Goal: Navigation & Orientation: Find specific page/section

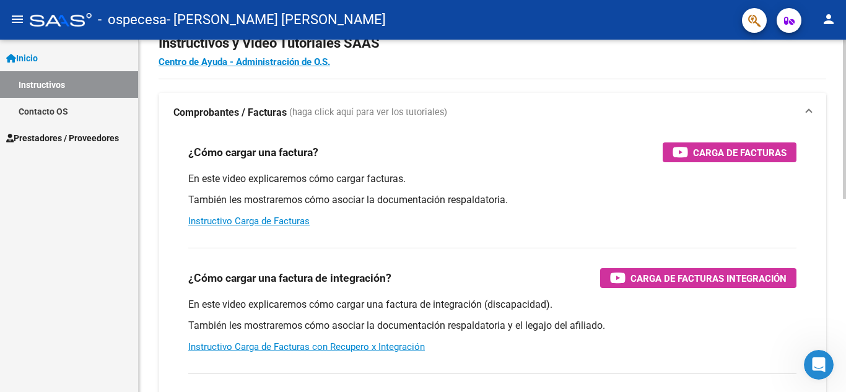
scroll to position [38, 0]
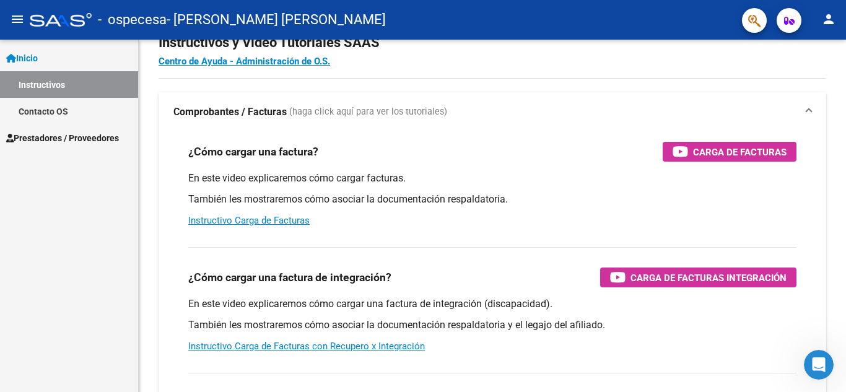
click at [81, 131] on span "Prestadores / Proveedores" at bounding box center [62, 138] width 113 height 14
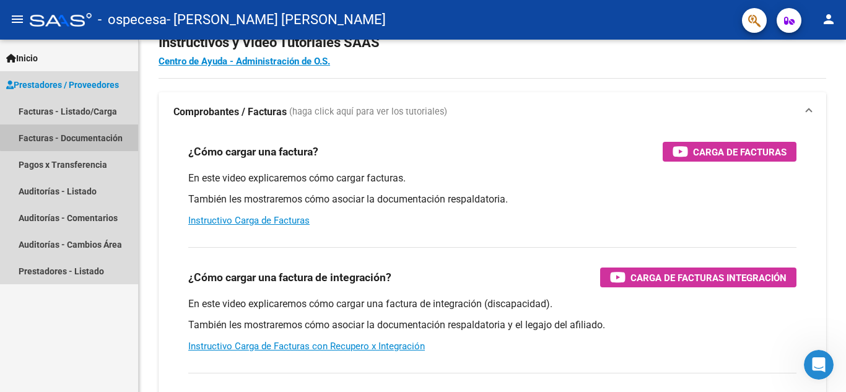
click at [87, 136] on link "Facturas - Documentación" at bounding box center [69, 137] width 138 height 27
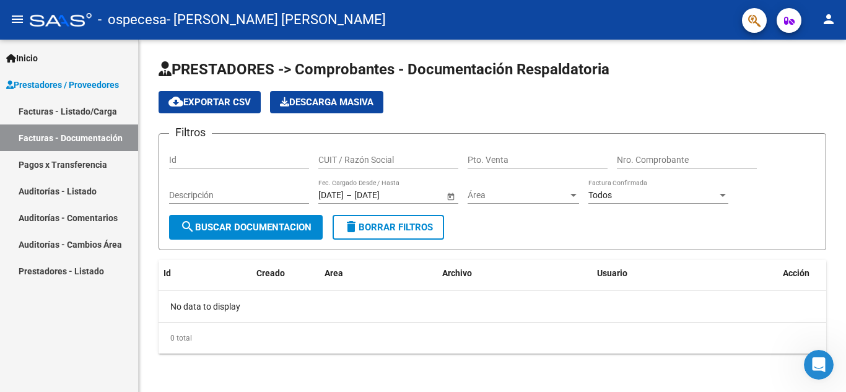
click at [74, 167] on link "Pagos x Transferencia" at bounding box center [69, 164] width 138 height 27
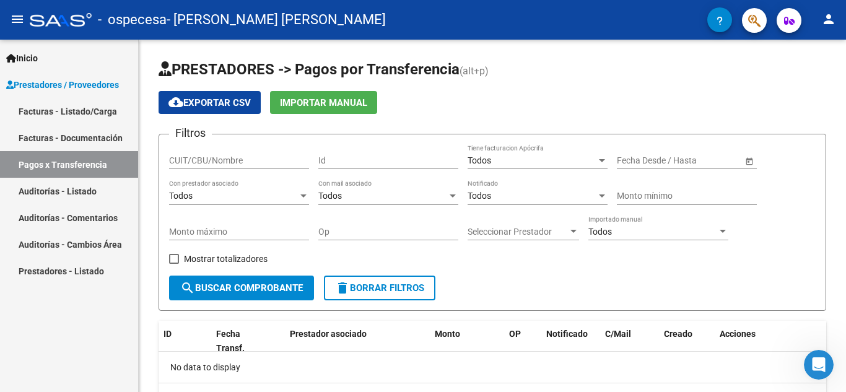
click at [76, 190] on link "Auditorías - Listado" at bounding box center [69, 191] width 138 height 27
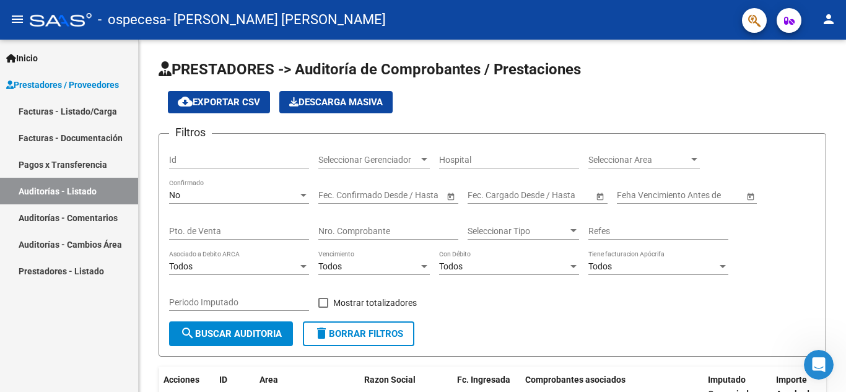
click at [77, 224] on link "Auditorías - Comentarios" at bounding box center [69, 217] width 138 height 27
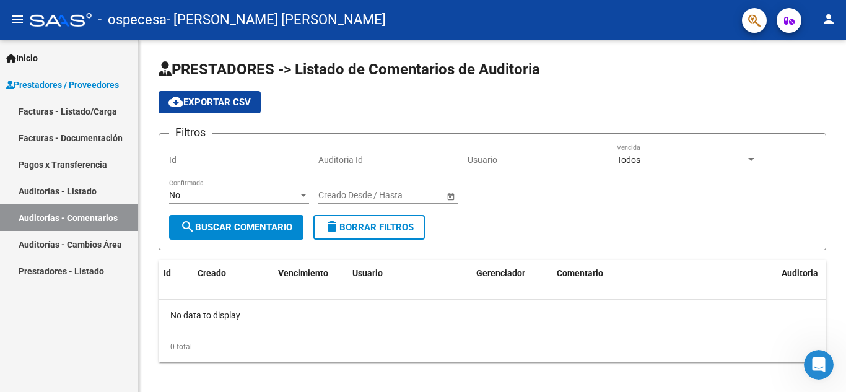
click at [75, 264] on link "Prestadores - Listado" at bounding box center [69, 271] width 138 height 27
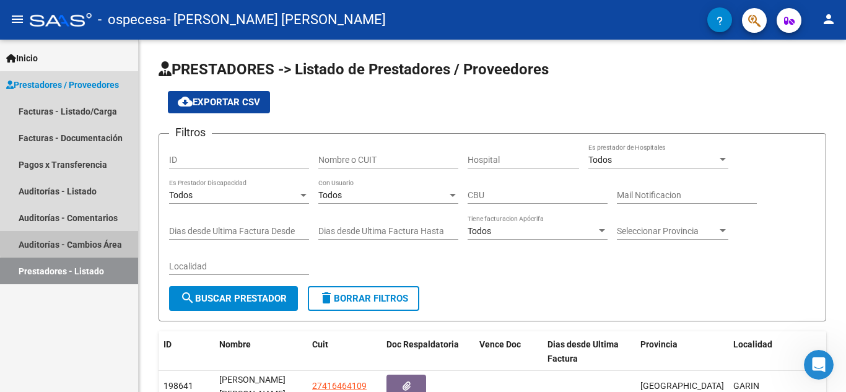
click at [85, 242] on link "Auditorías - Cambios Área" at bounding box center [69, 244] width 138 height 27
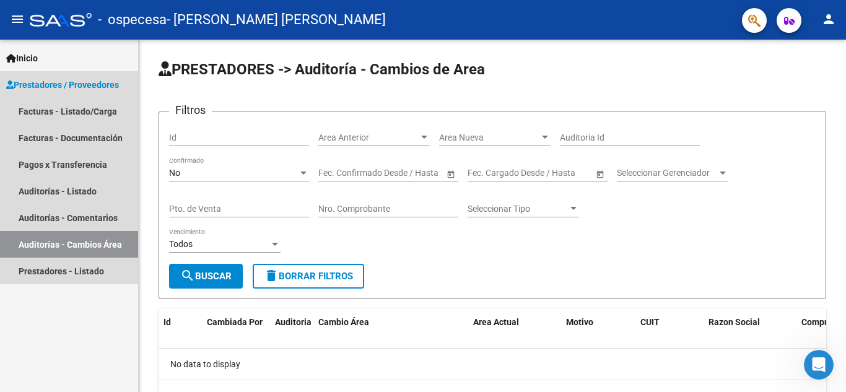
click at [105, 90] on span "Prestadores / Proveedores" at bounding box center [62, 85] width 113 height 14
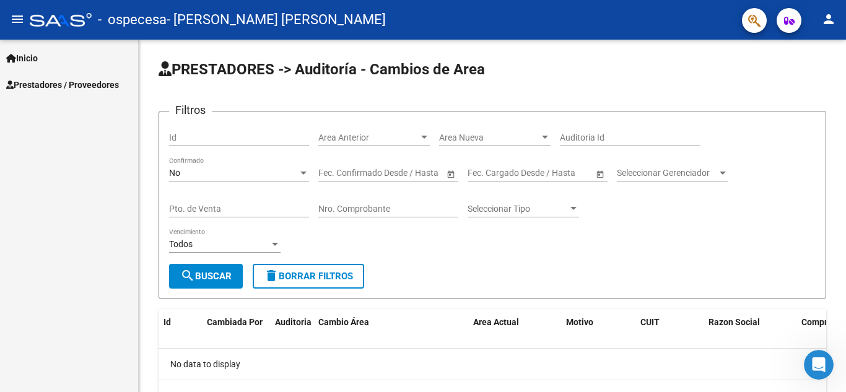
click at [97, 75] on link "Prestadores / Proveedores" at bounding box center [69, 84] width 138 height 27
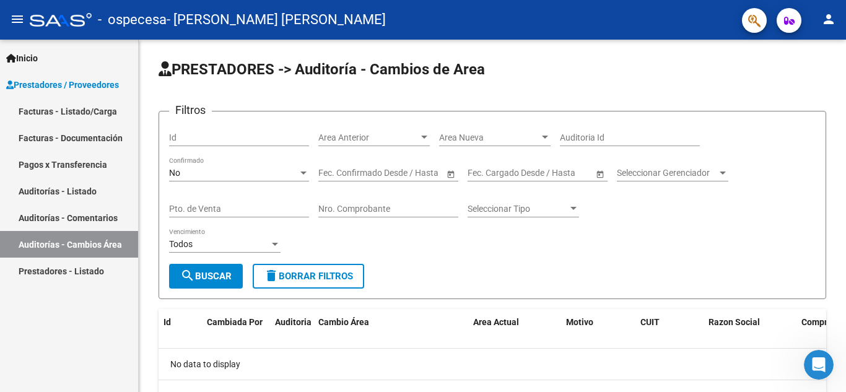
click at [72, 116] on link "Facturas - Listado/Carga" at bounding box center [69, 111] width 138 height 27
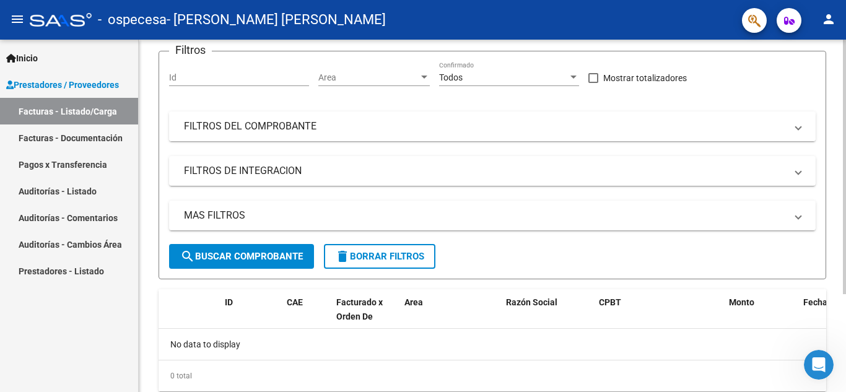
scroll to position [135, 0]
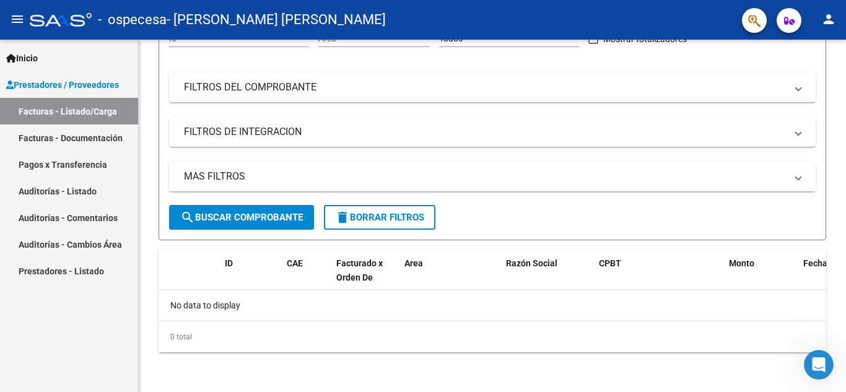
click at [120, 146] on link "Facturas - Documentación" at bounding box center [69, 137] width 138 height 27
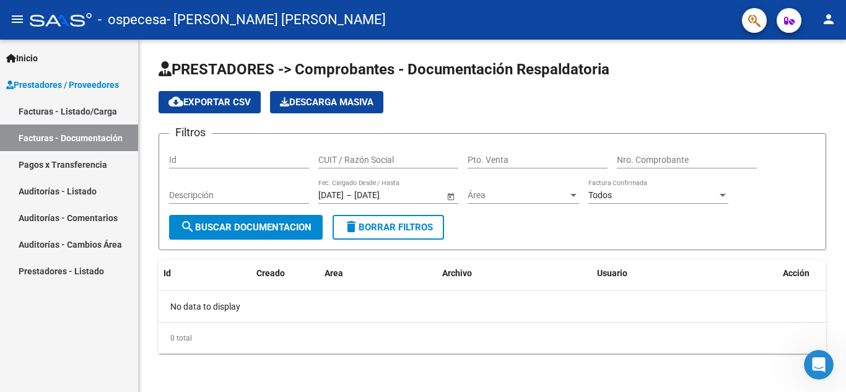
click at [835, 32] on mat-toolbar "menu - ospecesa - [PERSON_NAME] [PERSON_NAME] person" at bounding box center [423, 20] width 846 height 40
click at [827, 24] on mat-icon "person" at bounding box center [828, 19] width 15 height 15
click at [816, 58] on button "person Mi Perfil" at bounding box center [804, 52] width 76 height 30
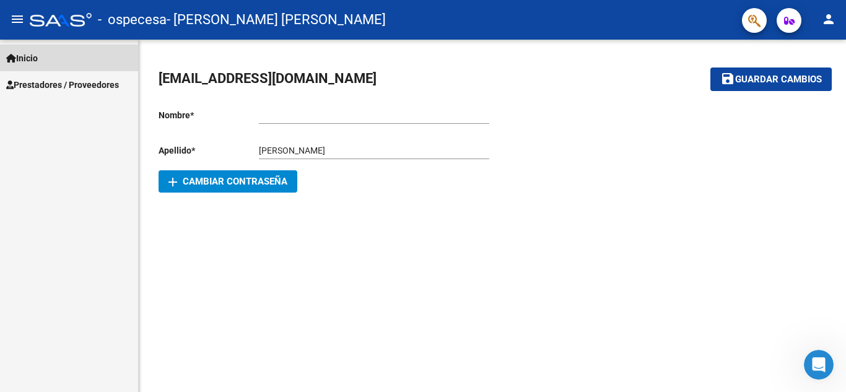
click at [24, 64] on span "Inicio" at bounding box center [22, 58] width 32 height 14
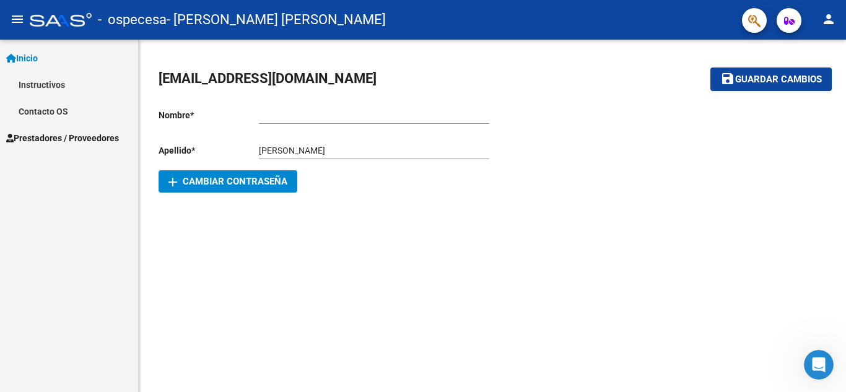
click at [24, 15] on mat-icon "menu" at bounding box center [17, 19] width 15 height 15
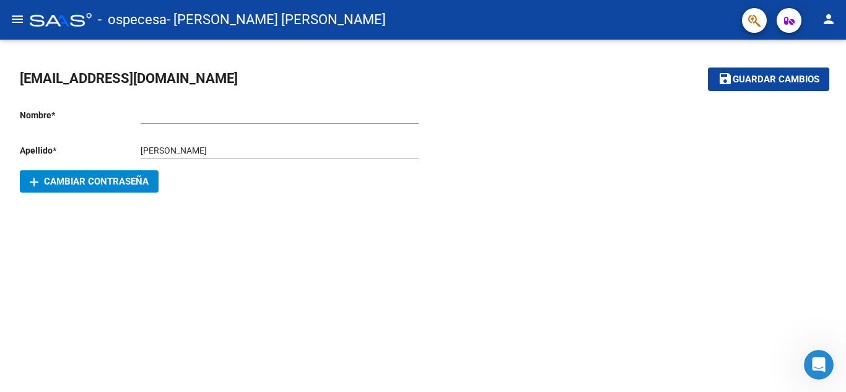
click at [24, 15] on mat-icon "menu" at bounding box center [17, 19] width 15 height 15
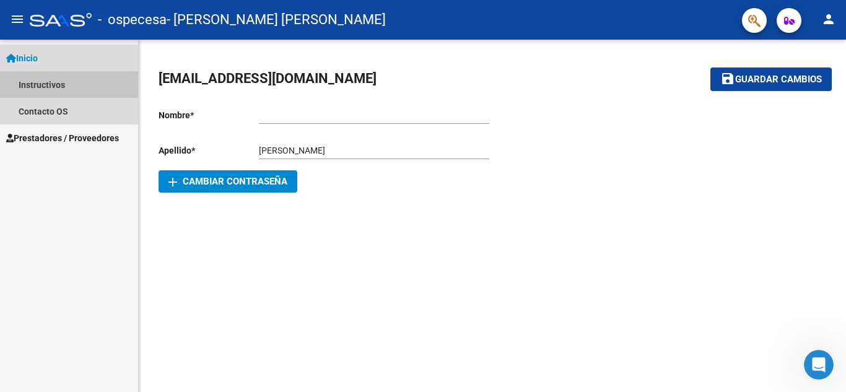
click at [28, 79] on link "Instructivos" at bounding box center [69, 84] width 138 height 27
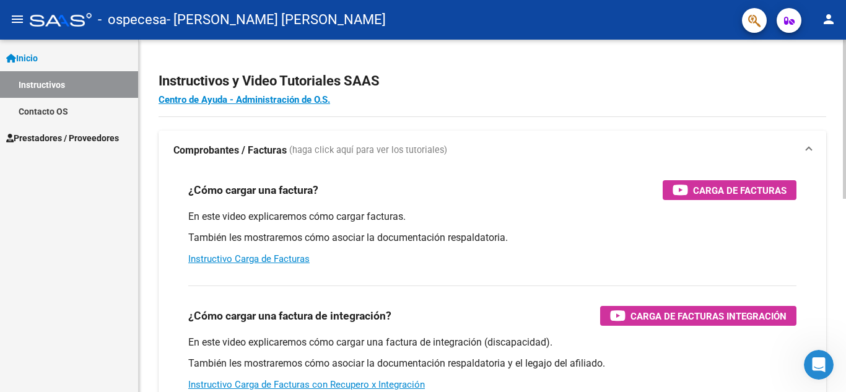
click at [544, 82] on h2 "Instructivos y Video Tutoriales SAAS" at bounding box center [493, 81] width 668 height 24
